Goal: Find specific page/section: Find specific page/section

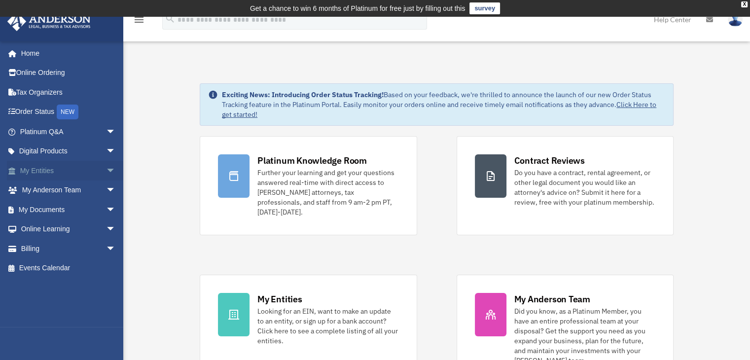
click at [106, 170] on span "arrow_drop_down" at bounding box center [116, 171] width 20 height 20
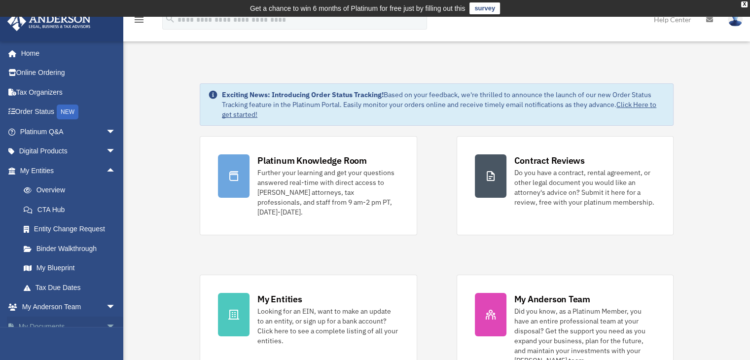
click at [106, 321] on span "arrow_drop_down" at bounding box center [116, 327] width 20 height 20
click at [106, 322] on span "arrow_drop_up" at bounding box center [116, 327] width 20 height 20
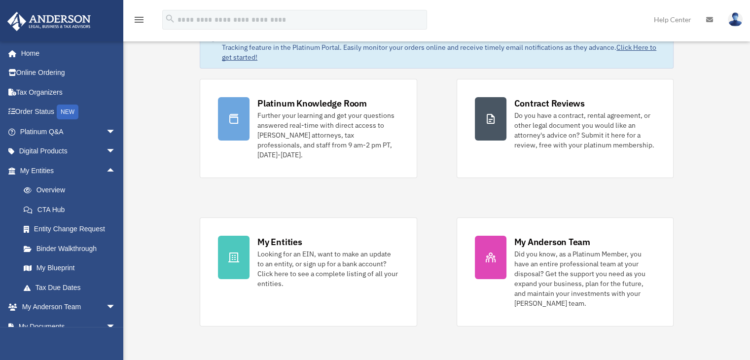
scroll to position [64, 0]
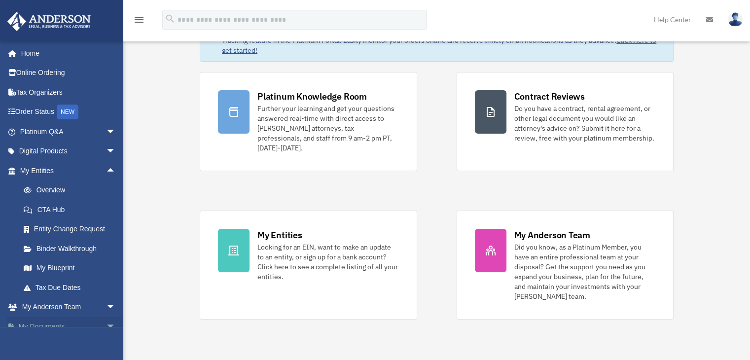
click at [106, 324] on span "arrow_drop_down" at bounding box center [116, 327] width 20 height 20
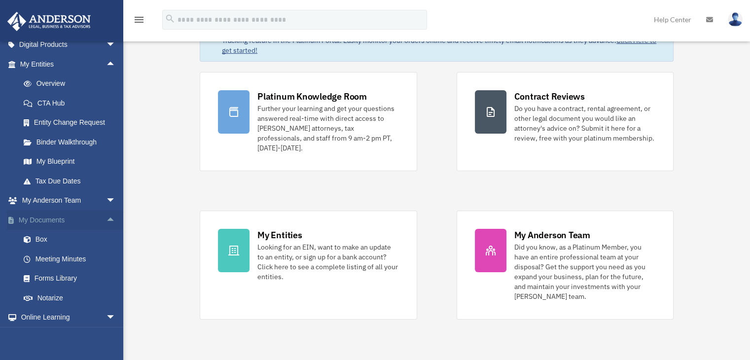
scroll to position [116, 0]
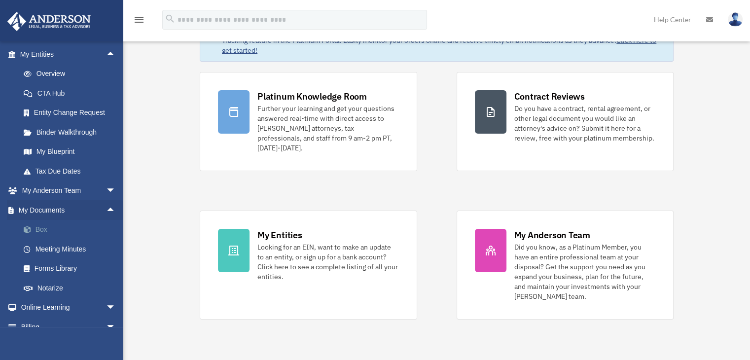
click at [39, 227] on link "Box" at bounding box center [72, 230] width 117 height 20
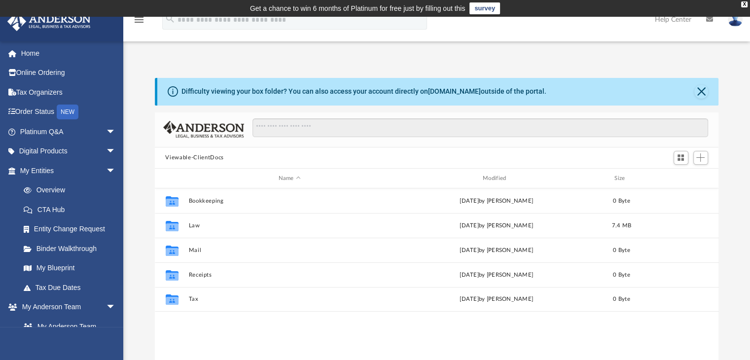
scroll to position [216, 556]
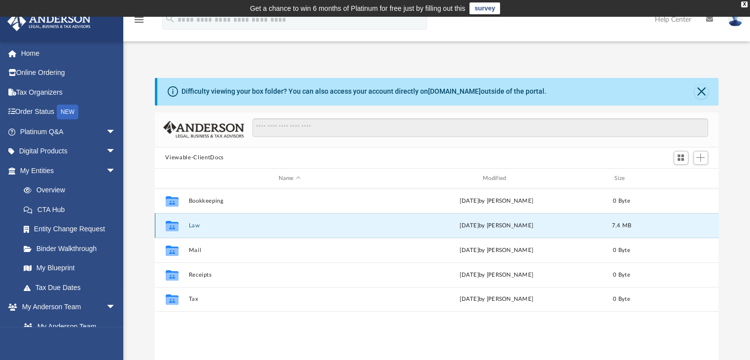
click at [191, 225] on button "Law" at bounding box center [289, 225] width 202 height 6
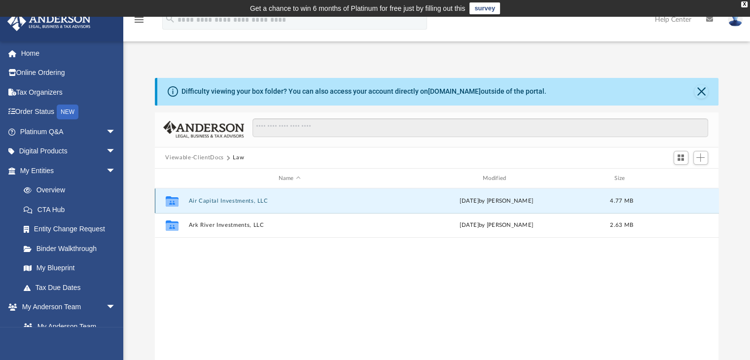
click at [203, 201] on button "Air Capital Investments, LLC" at bounding box center [289, 201] width 202 height 6
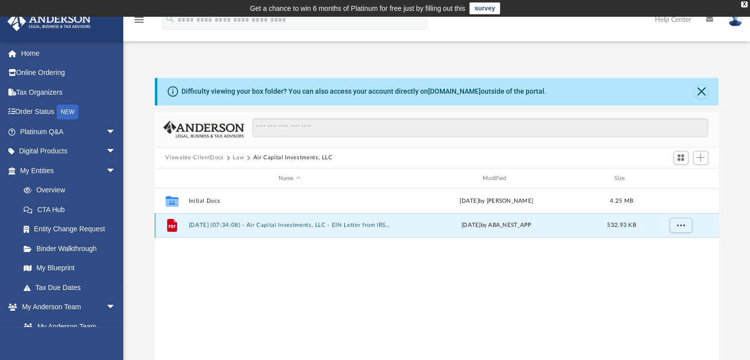
click at [252, 224] on button "2025.06.23 (07:34:08) - Air Capital Investments, LLC - EIN Letter from IRS.pdf" at bounding box center [289, 225] width 202 height 6
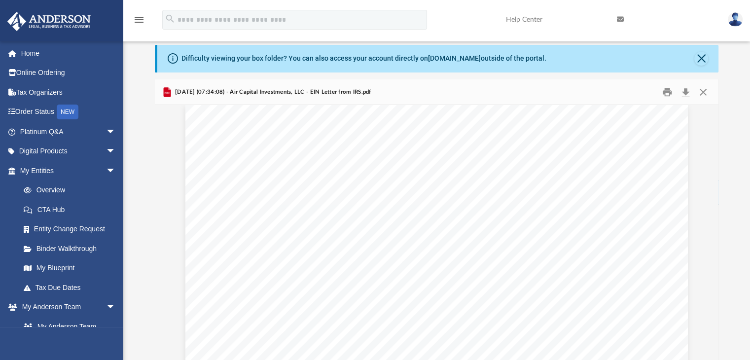
scroll to position [0, 0]
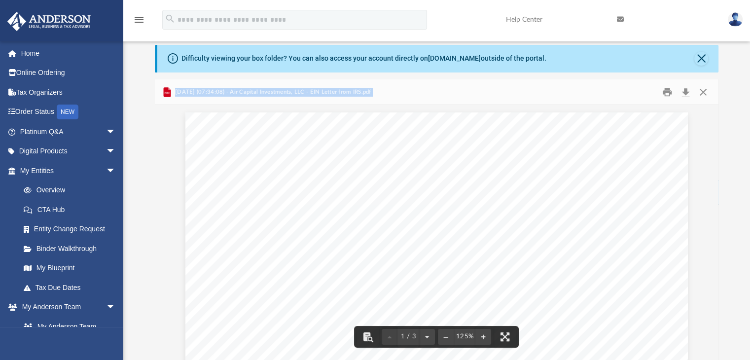
drag, startPoint x: 715, startPoint y: 136, endPoint x: 717, endPoint y: 144, distance: 9.1
click at [717, 144] on div "Viewable-ClientDocs Law Air Capital Investments, LLC Name Modified Size Collabo…" at bounding box center [437, 219] width 564 height 281
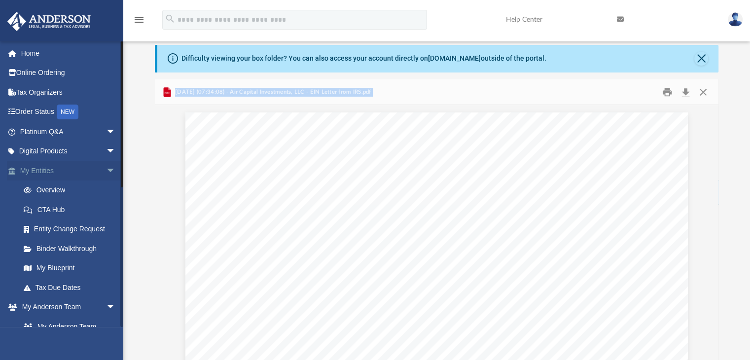
click at [34, 172] on link "My Entities arrow_drop_down" at bounding box center [69, 171] width 124 height 20
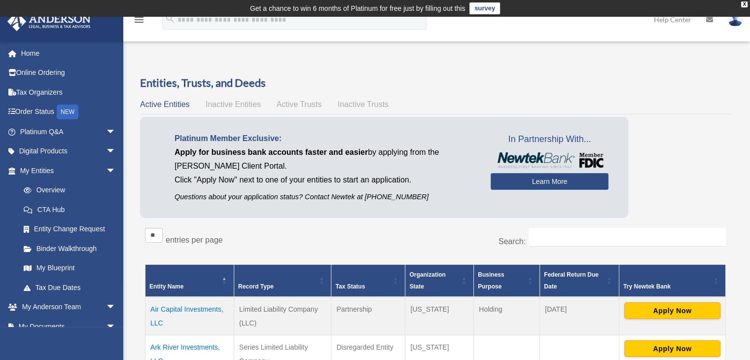
click at [49, 283] on link "Tax Due Dates" at bounding box center [70, 288] width 112 height 20
